Goal: Check status

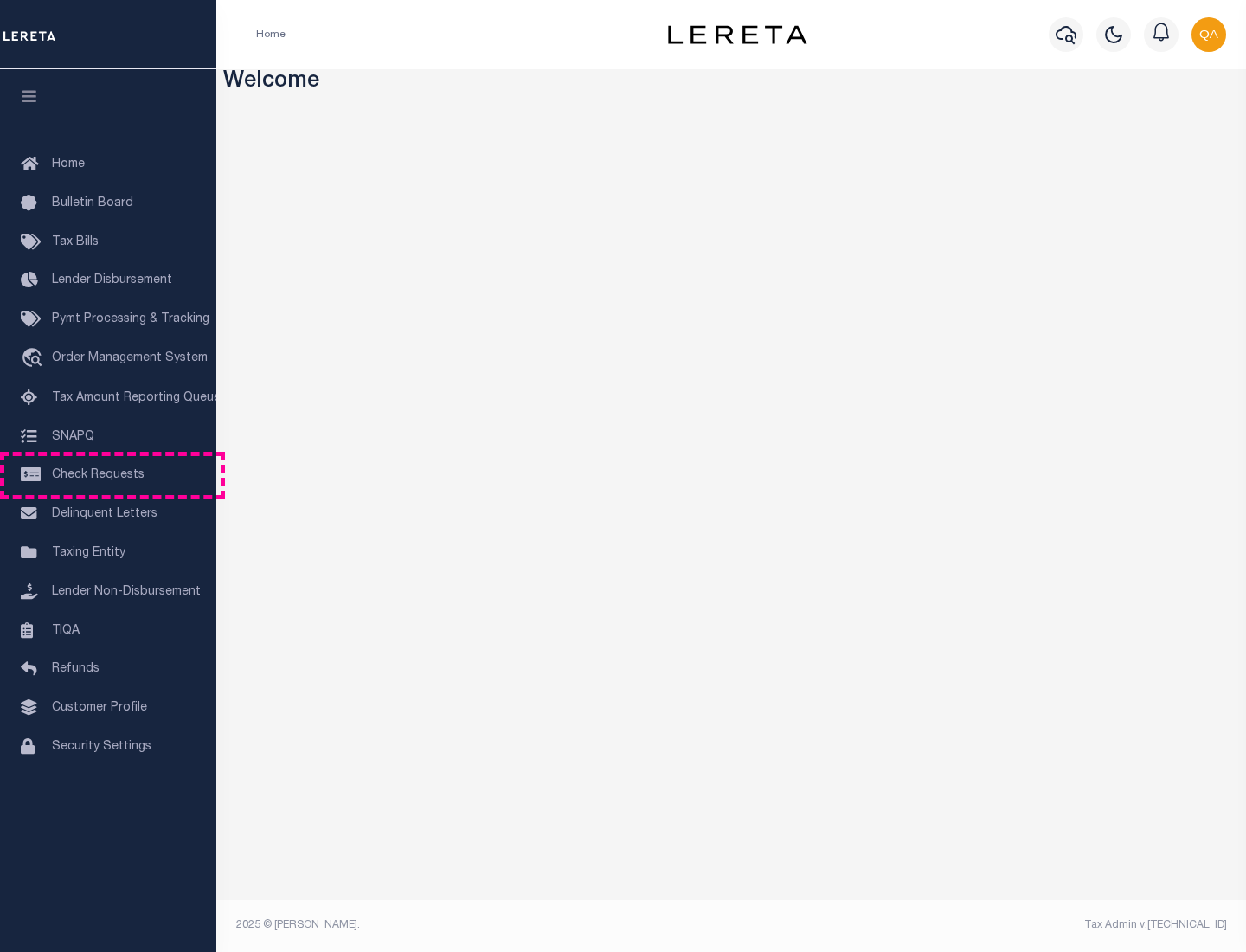
click at [109, 475] on span "Check Requests" at bounding box center [98, 476] width 92 height 13
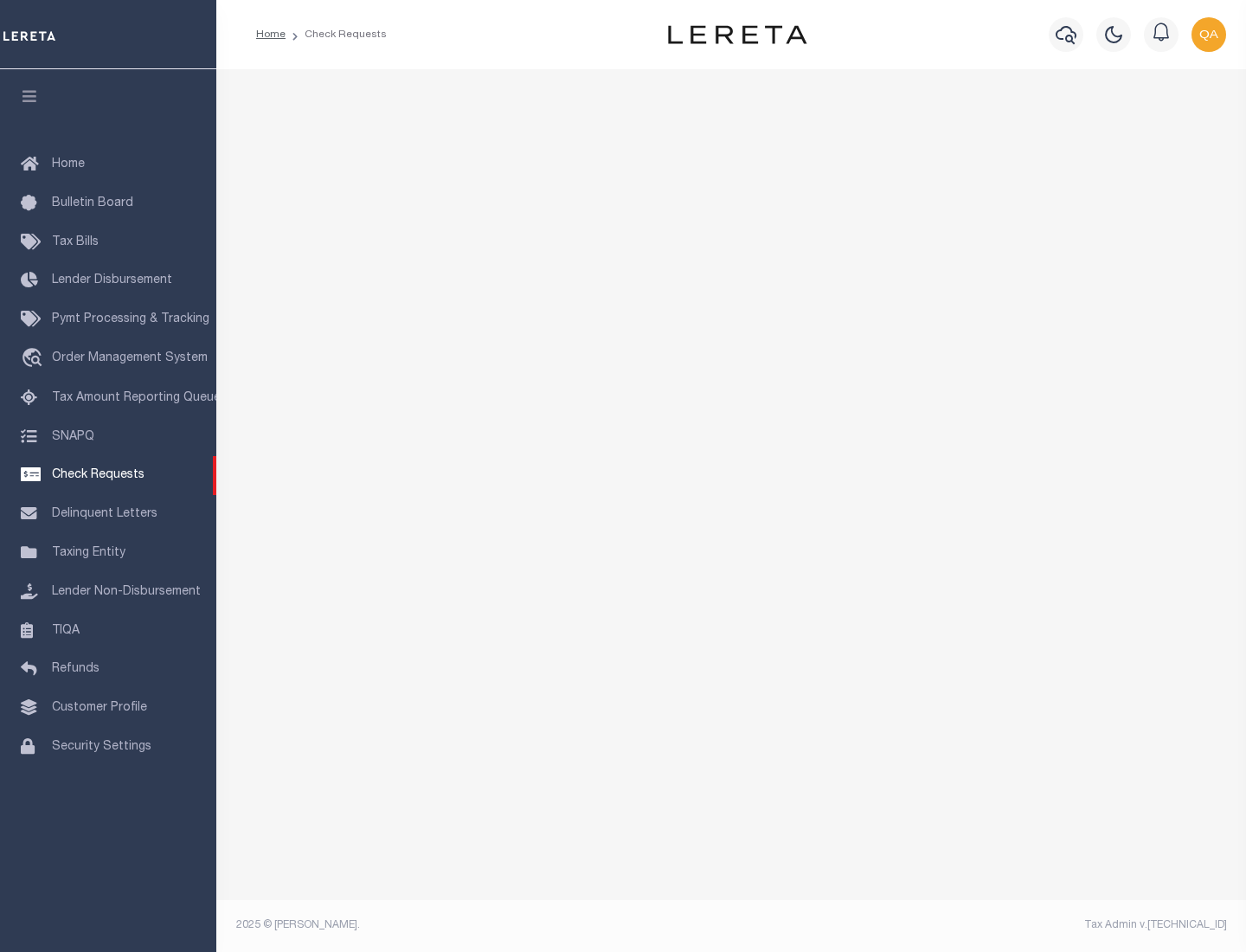
select select "50"
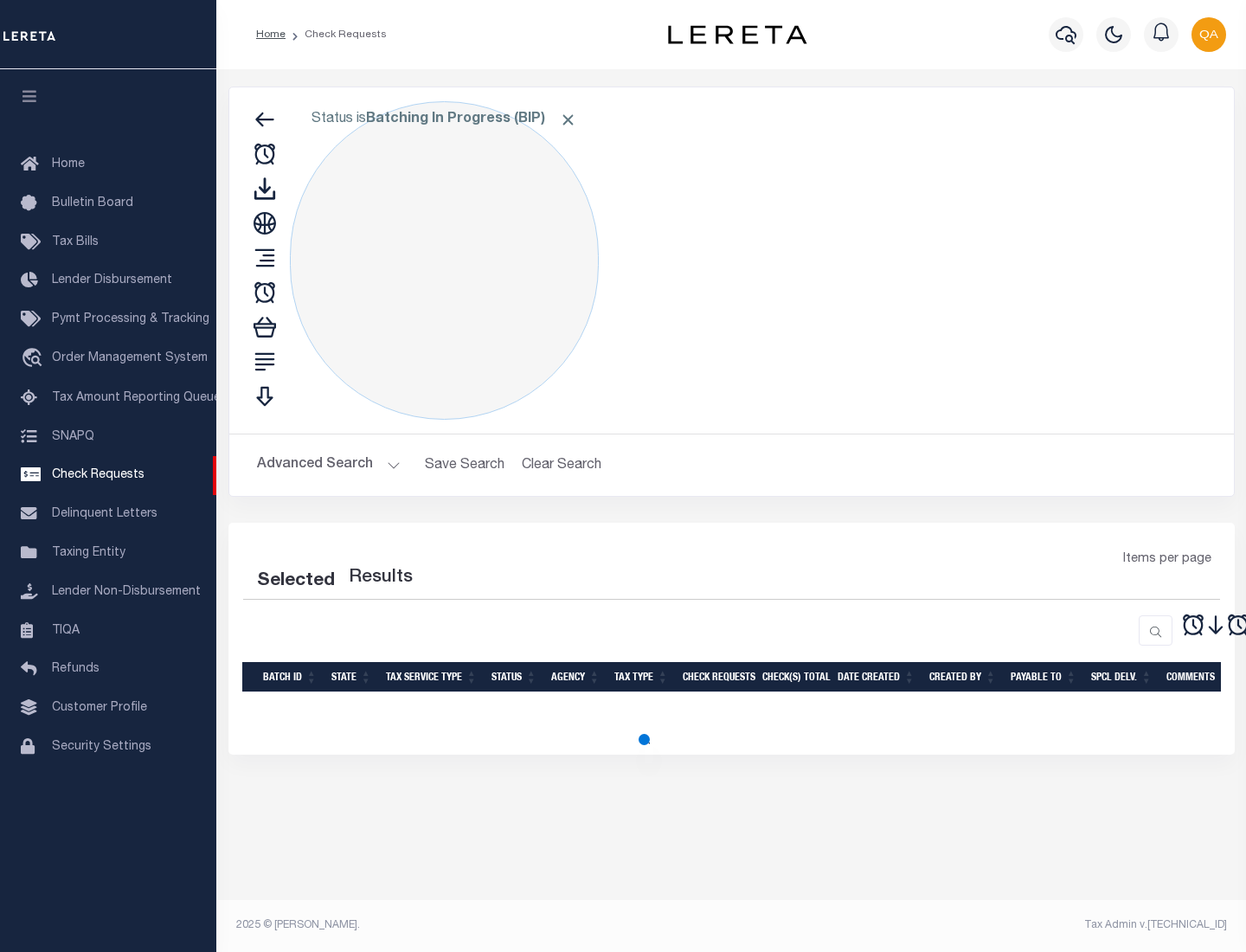
select select "50"
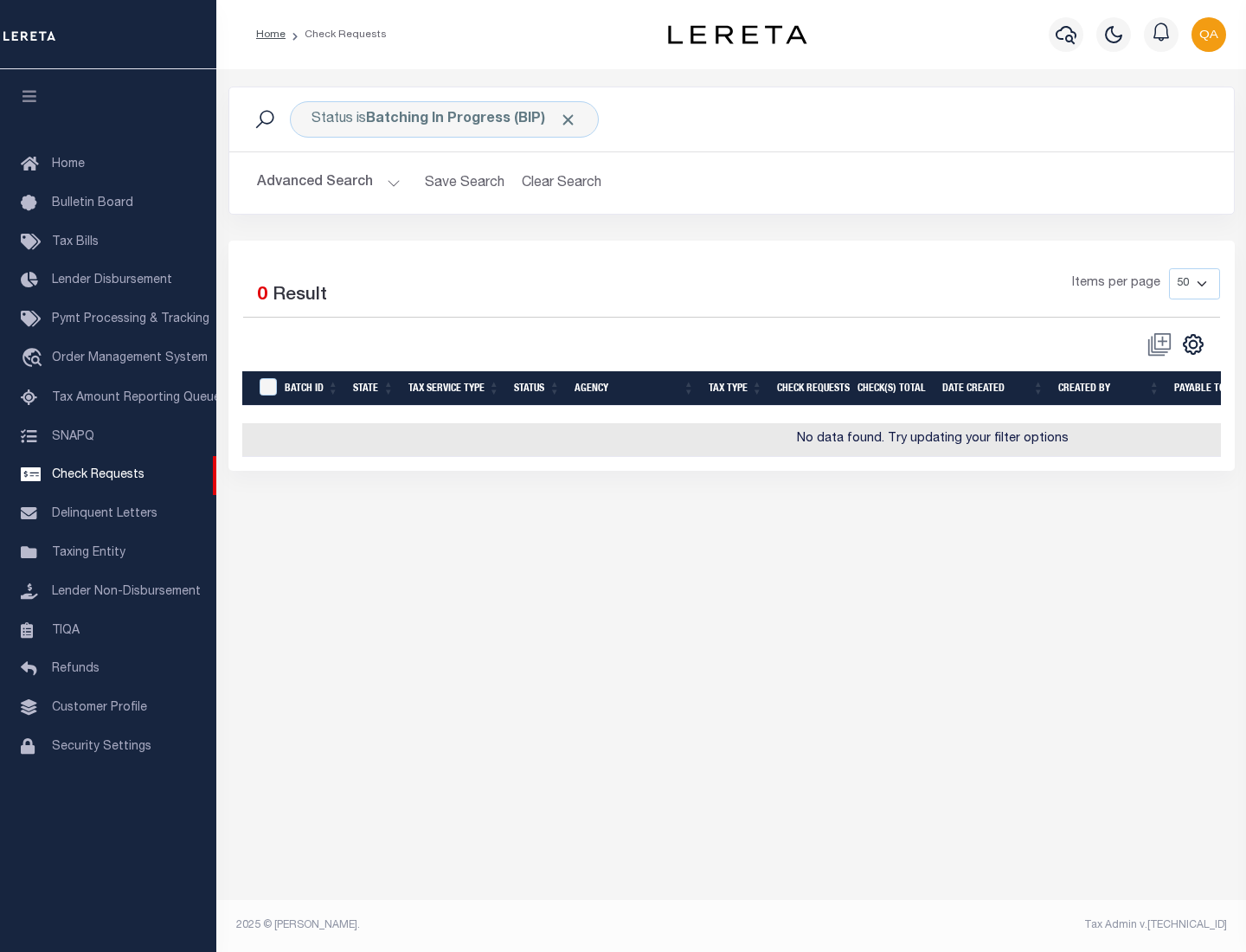
click at [569, 119] on span "Click to Remove" at bounding box center [568, 119] width 18 height 18
